Goal: Task Accomplishment & Management: Use online tool/utility

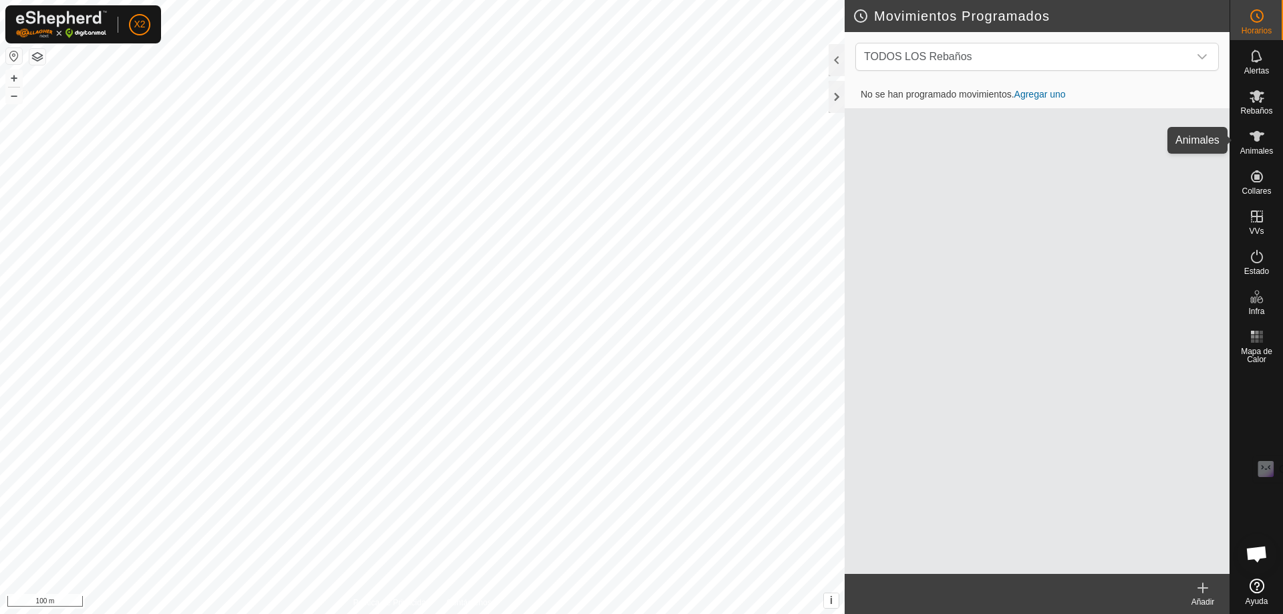
click at [1258, 147] on span "Animales" at bounding box center [1256, 151] width 33 height 8
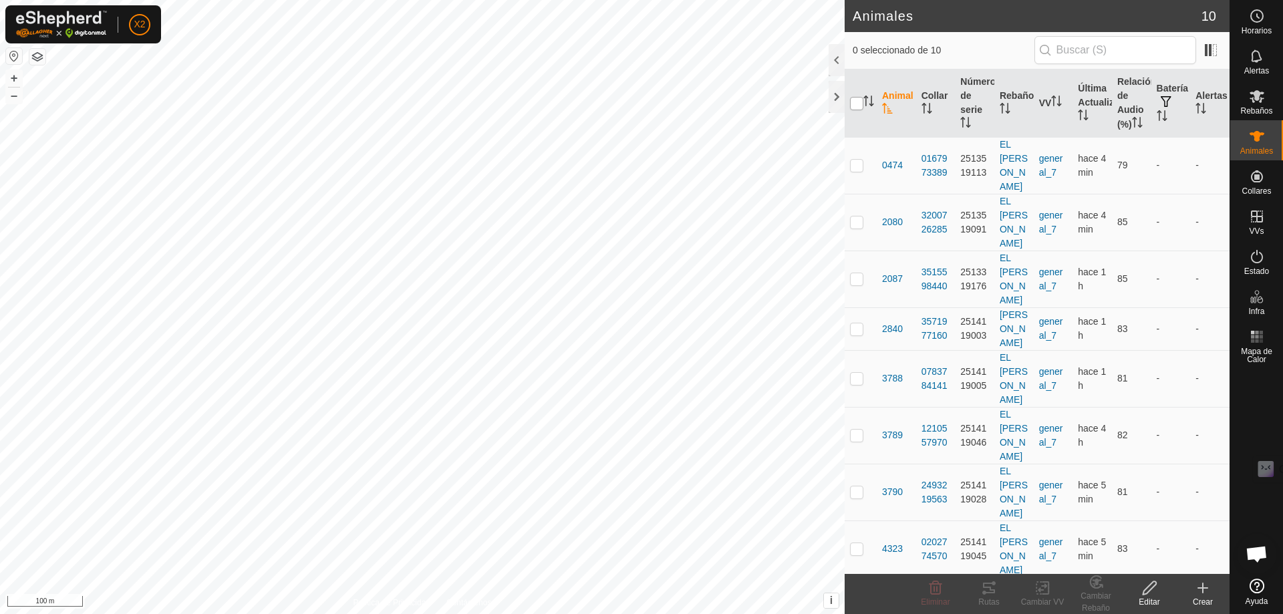
click at [858, 100] on input "checkbox" at bounding box center [856, 103] width 13 height 13
checkbox input "true"
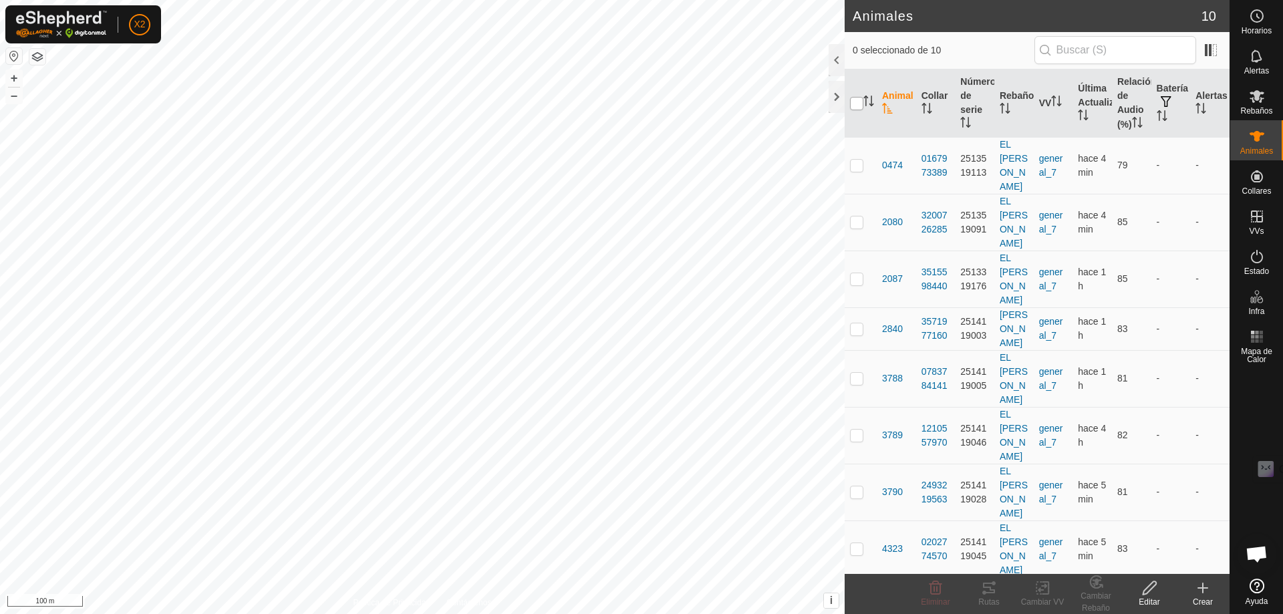
checkbox input "true"
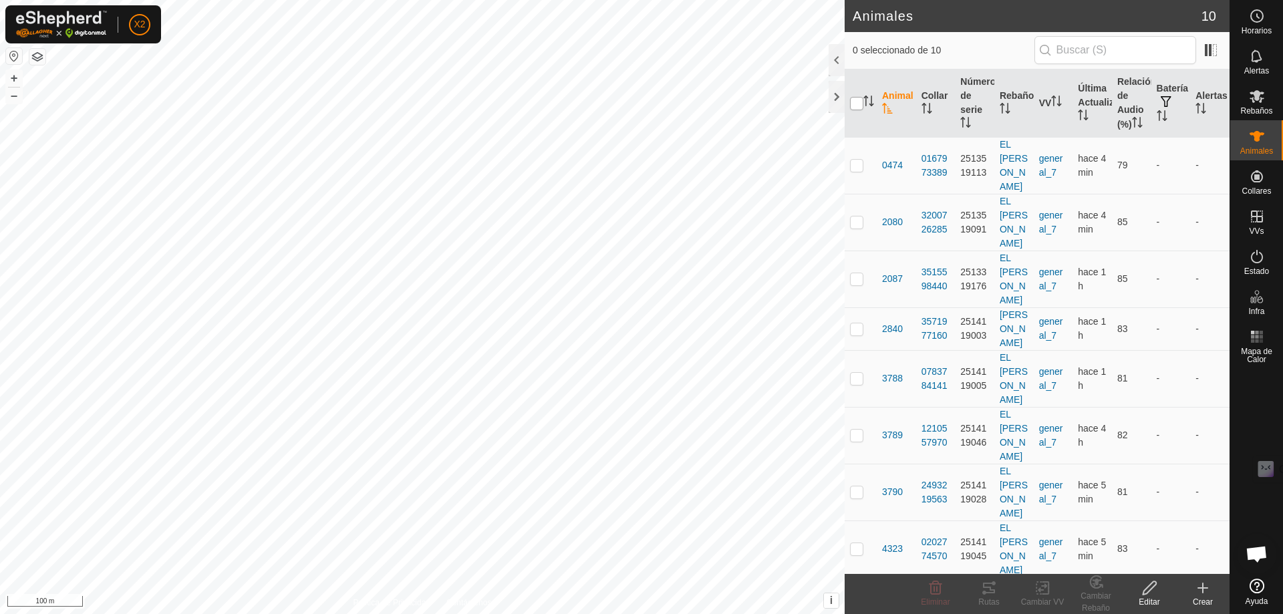
checkbox input "true"
click at [983, 587] on icon at bounding box center [989, 588] width 12 height 11
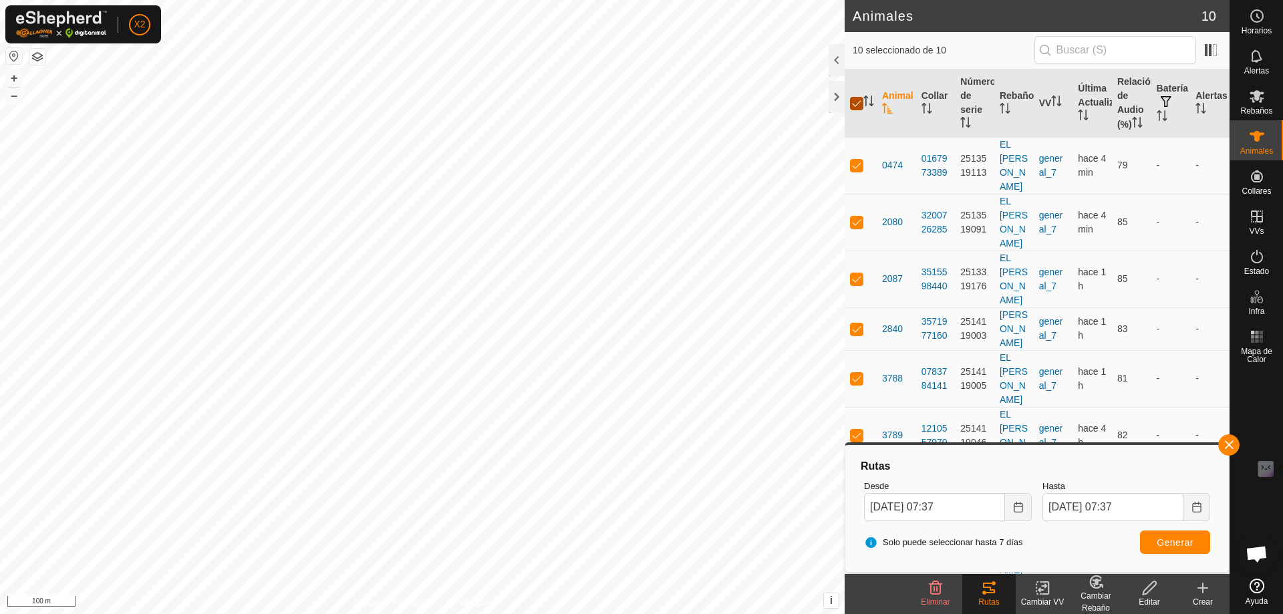
click at [858, 104] on input "checkbox" at bounding box center [856, 103] width 13 height 13
checkbox input "false"
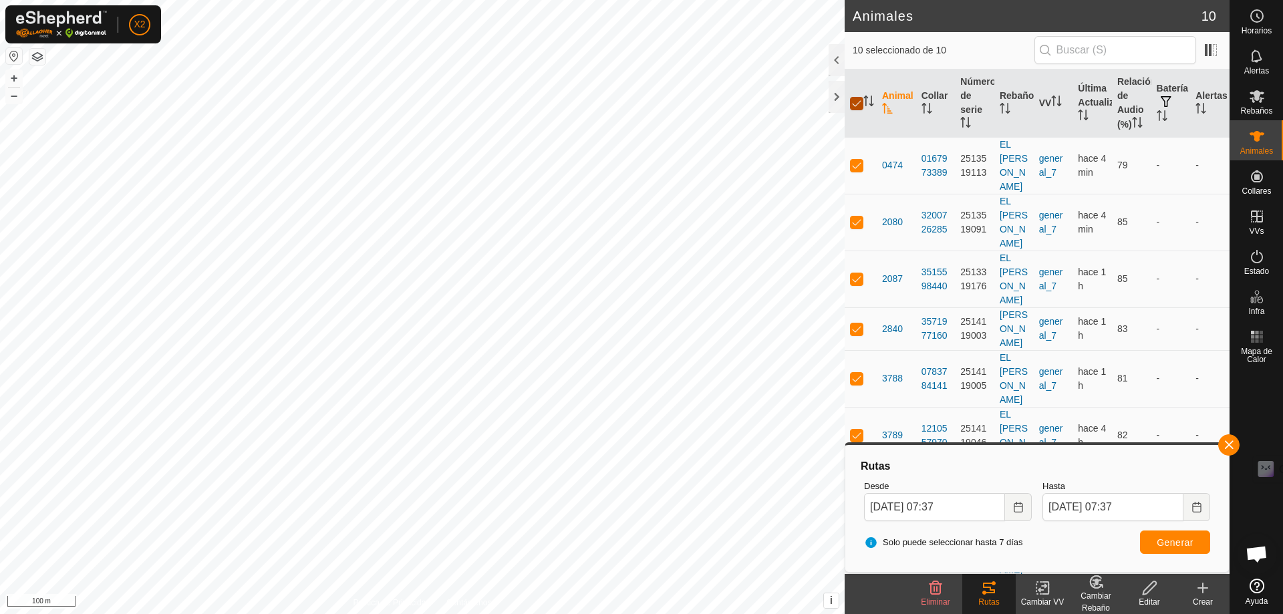
checkbox input "false"
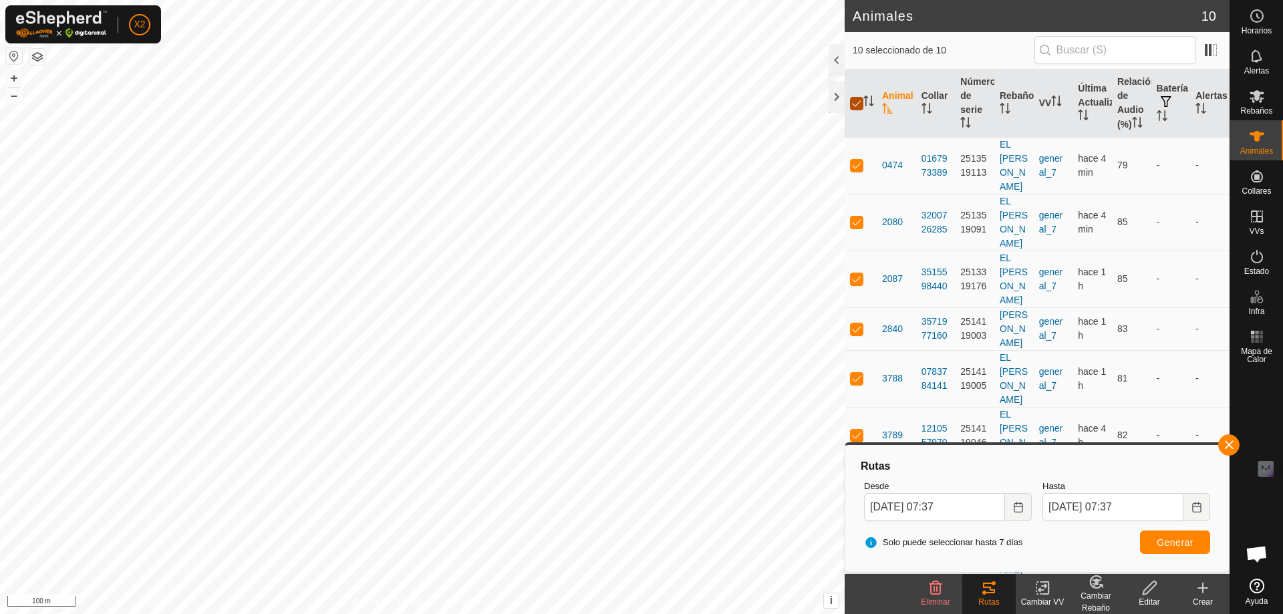
checkbox input "false"
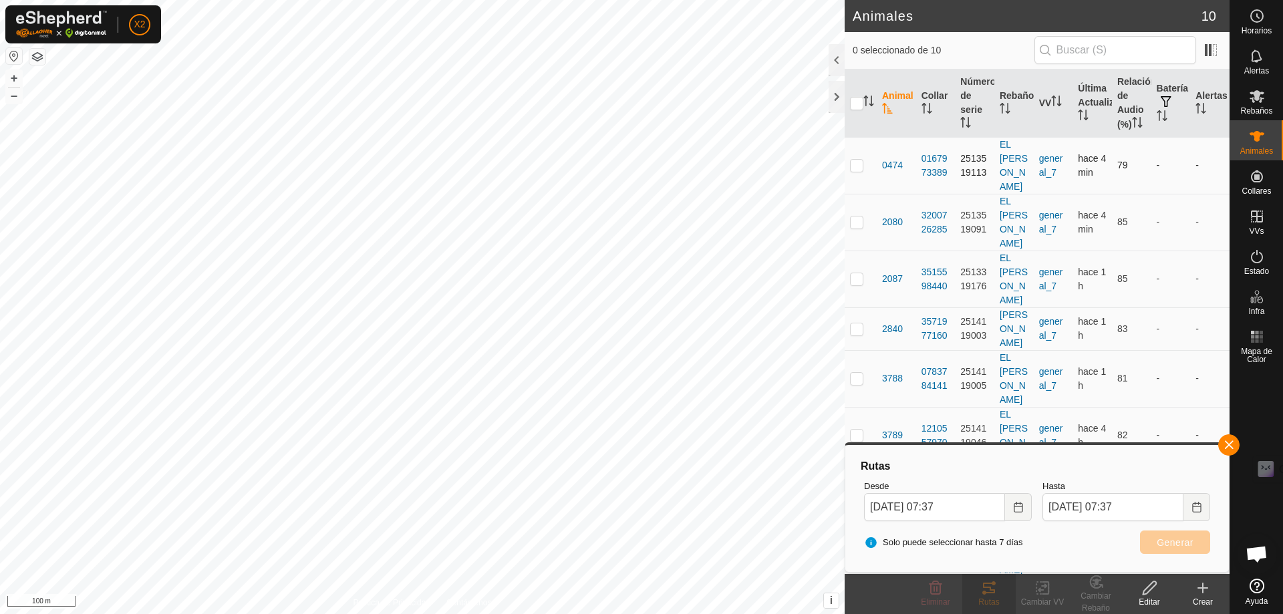
click at [855, 161] on p-checkbox at bounding box center [856, 165] width 13 height 11
click at [852, 160] on p-checkbox at bounding box center [856, 165] width 13 height 11
click at [856, 163] on p-checkbox at bounding box center [856, 165] width 13 height 11
checkbox input "true"
click at [1159, 549] on button "Generar" at bounding box center [1175, 541] width 70 height 23
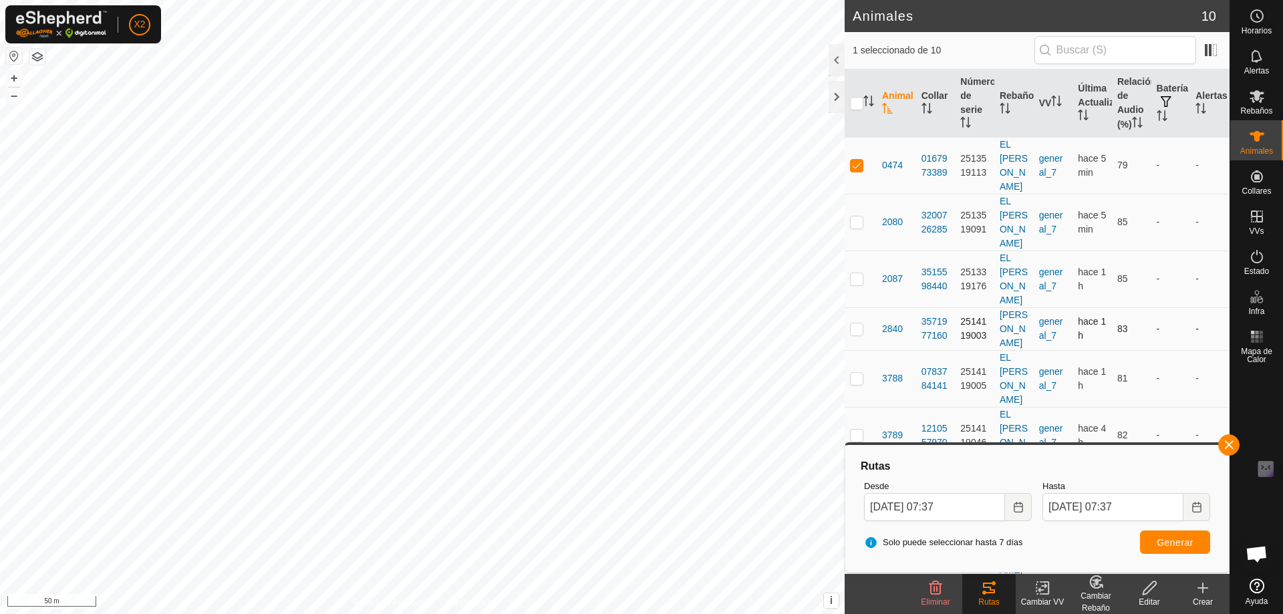
click at [860, 323] on p-checkbox at bounding box center [856, 328] width 13 height 11
checkbox input "false"
drag, startPoint x: 855, startPoint y: 159, endPoint x: 852, endPoint y: 168, distance: 9.7
click at [855, 160] on p-checkbox at bounding box center [856, 165] width 13 height 11
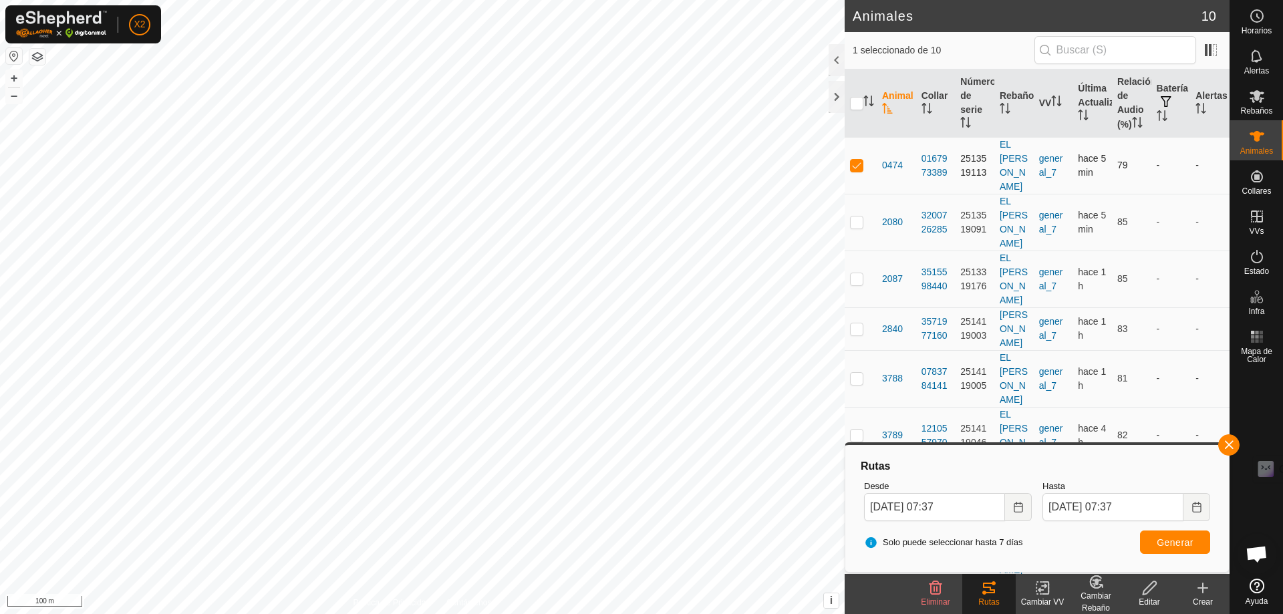
checkbox input "false"
